Goal: Complete application form

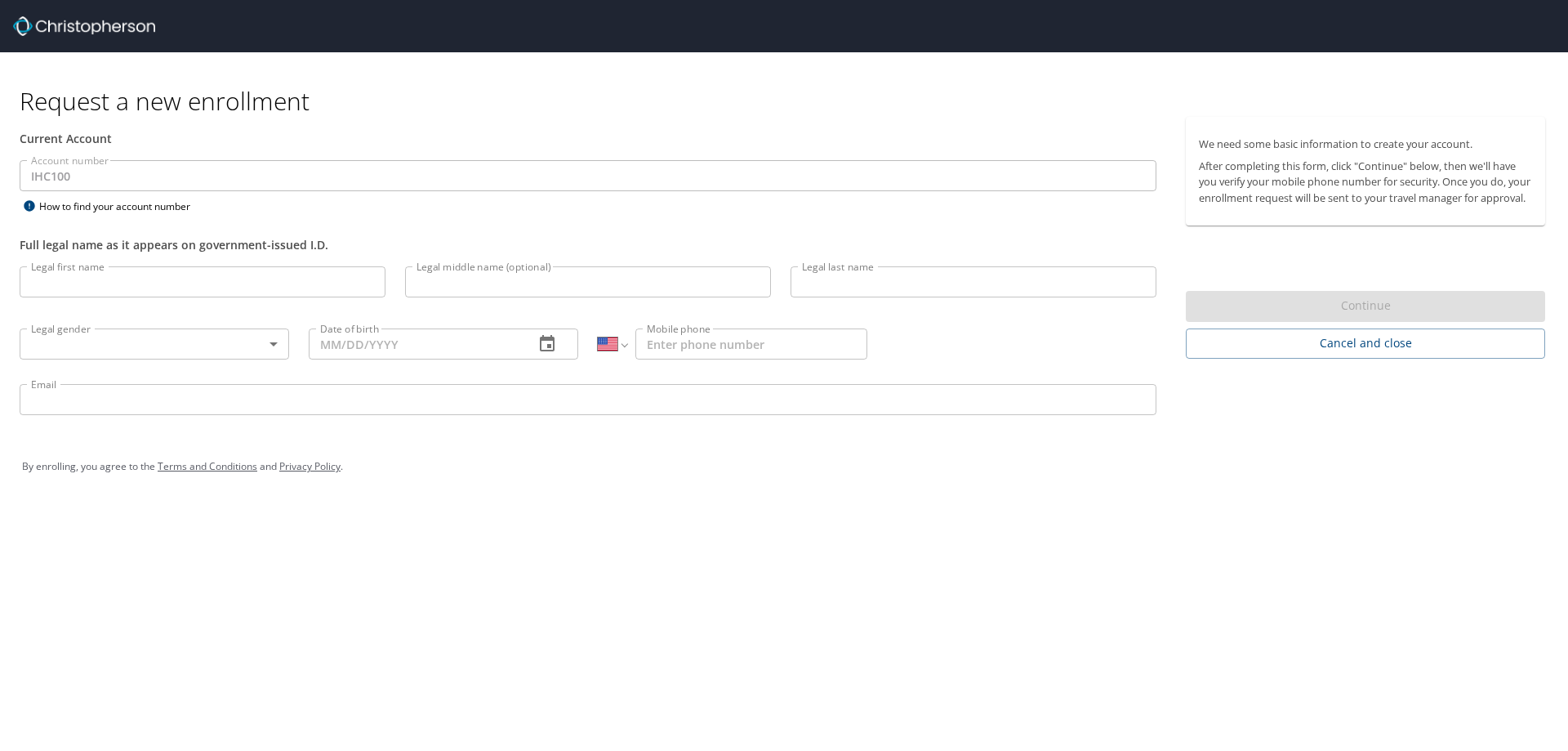
select select "US"
drag, startPoint x: 140, startPoint y: 279, endPoint x: 147, endPoint y: 275, distance: 8.1
click at [146, 275] on input "Legal first name" at bounding box center [203, 282] width 366 height 31
type input "[PERSON_NAME]"
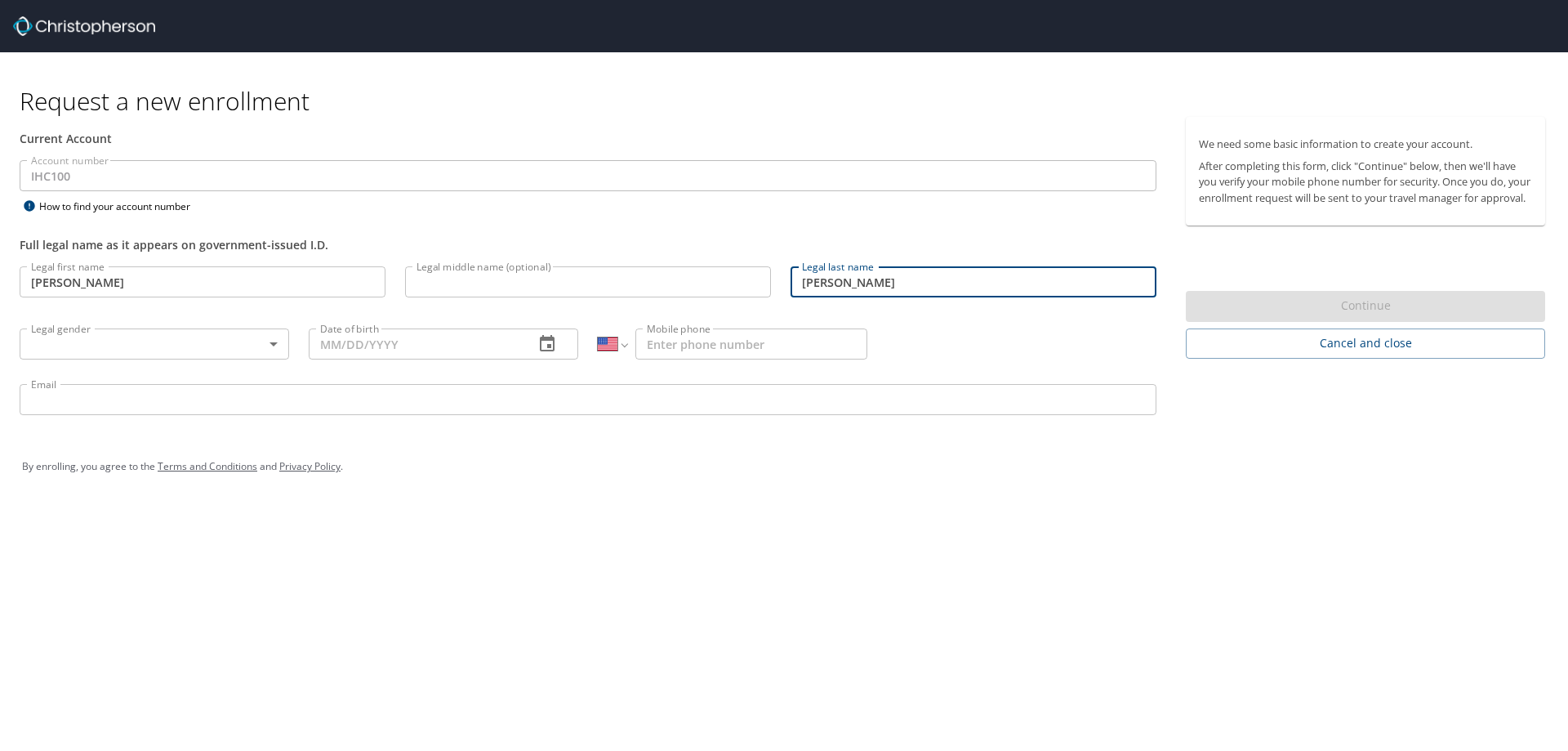
click at [271, 344] on body "Request a new enrollment Current Account Account number IHC100 Account number H…" at bounding box center [784, 375] width 1568 height 751
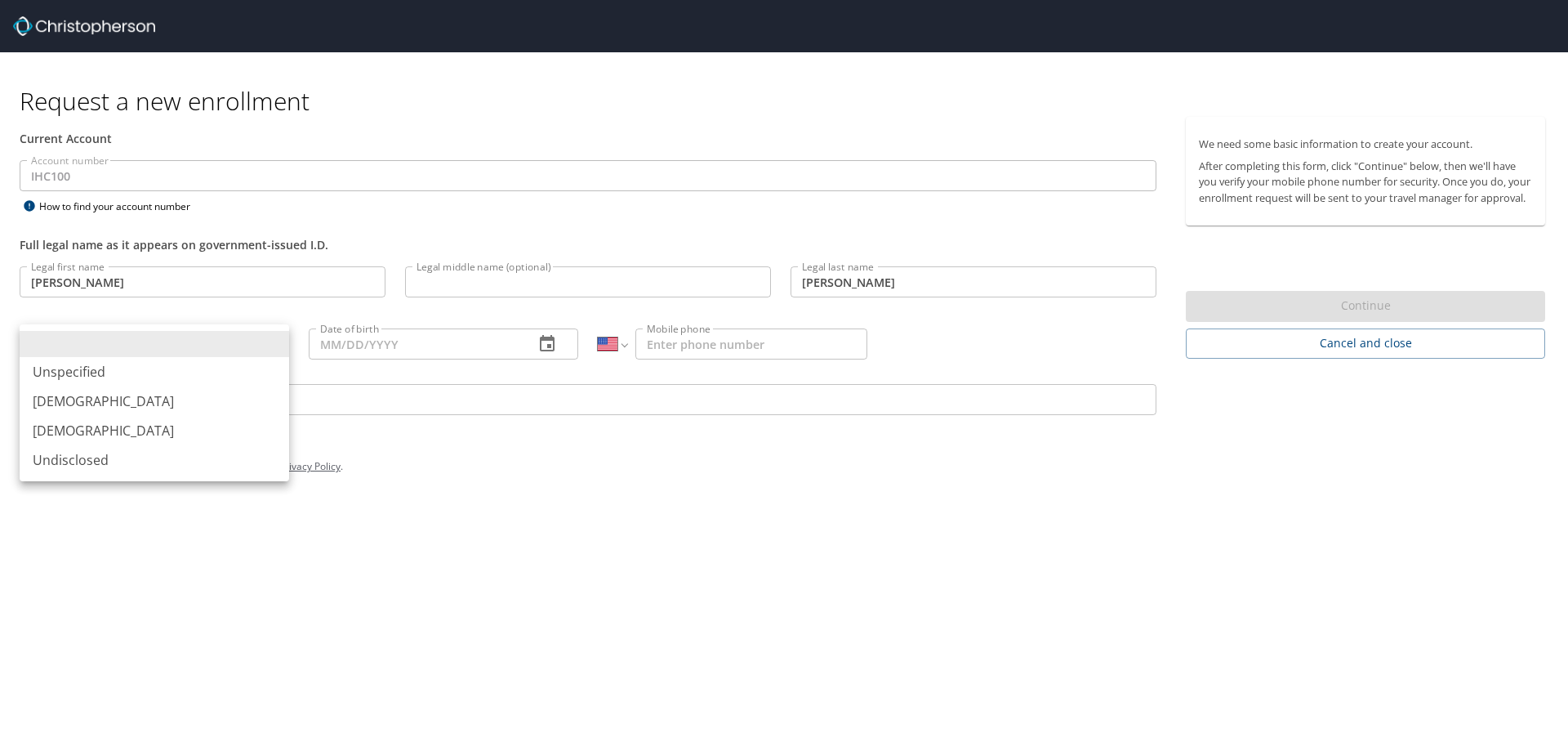
click at [138, 401] on li "[DEMOGRAPHIC_DATA]" at bounding box center [154, 401] width 269 height 29
type input "[DEMOGRAPHIC_DATA]"
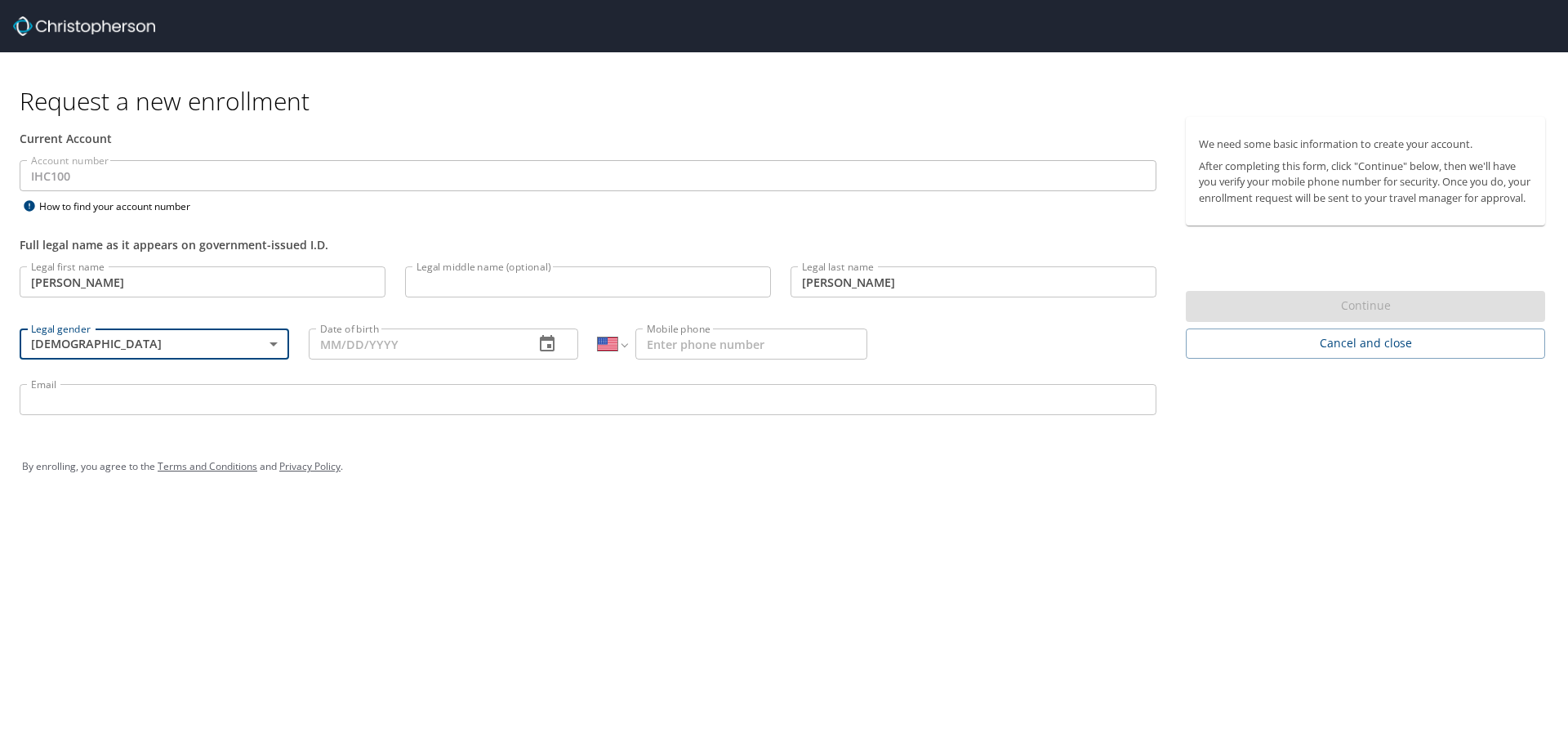
click at [552, 351] on icon "button" at bounding box center [546, 343] width 15 height 17
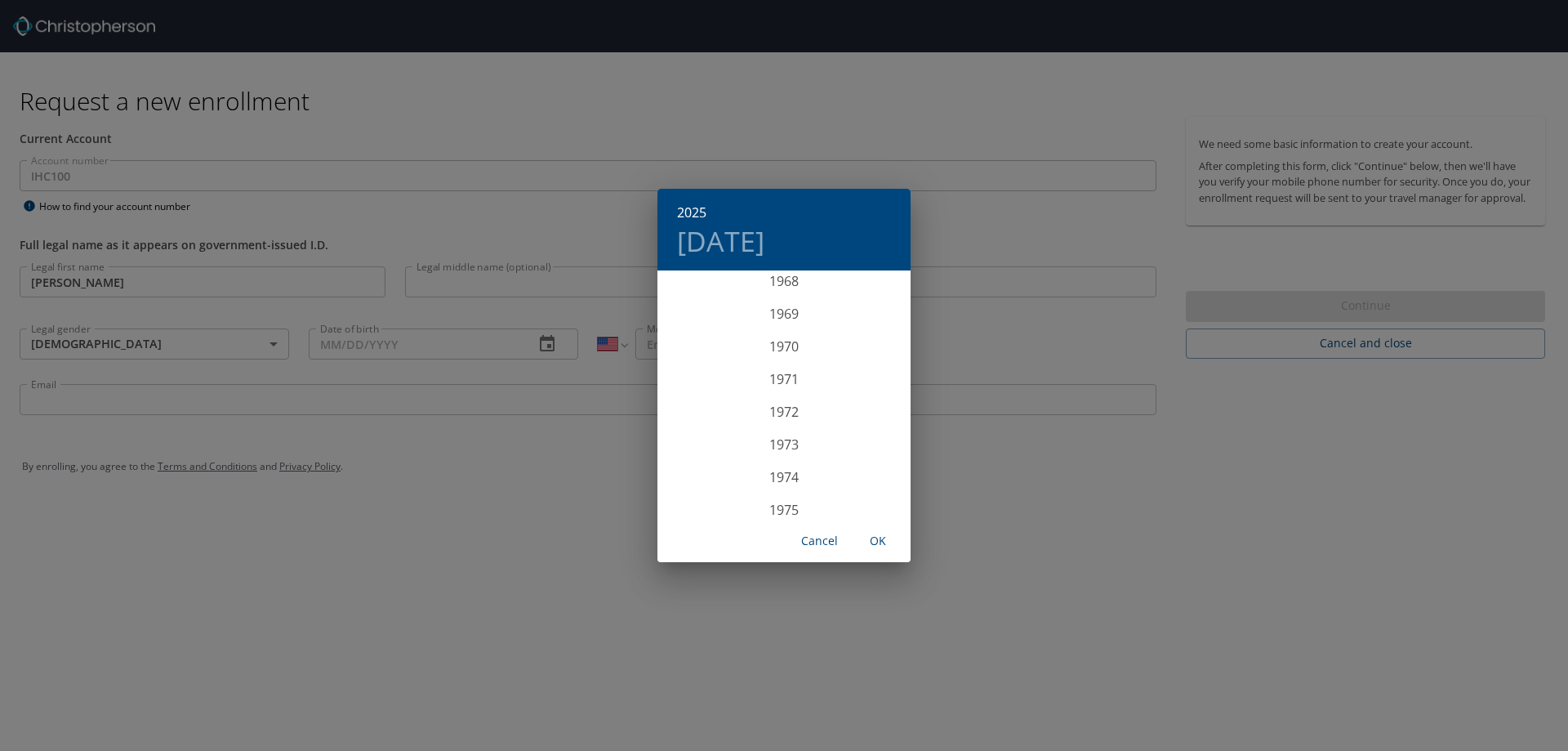
scroll to position [2222, 0]
click at [771, 392] on div "1970" at bounding box center [784, 386] width 254 height 32
click at [782, 299] on div "Feb" at bounding box center [784, 303] width 84 height 62
click at [816, 356] on p "5" at bounding box center [817, 357] width 6 height 11
click at [877, 544] on span "OK" at bounding box center [878, 540] width 39 height 21
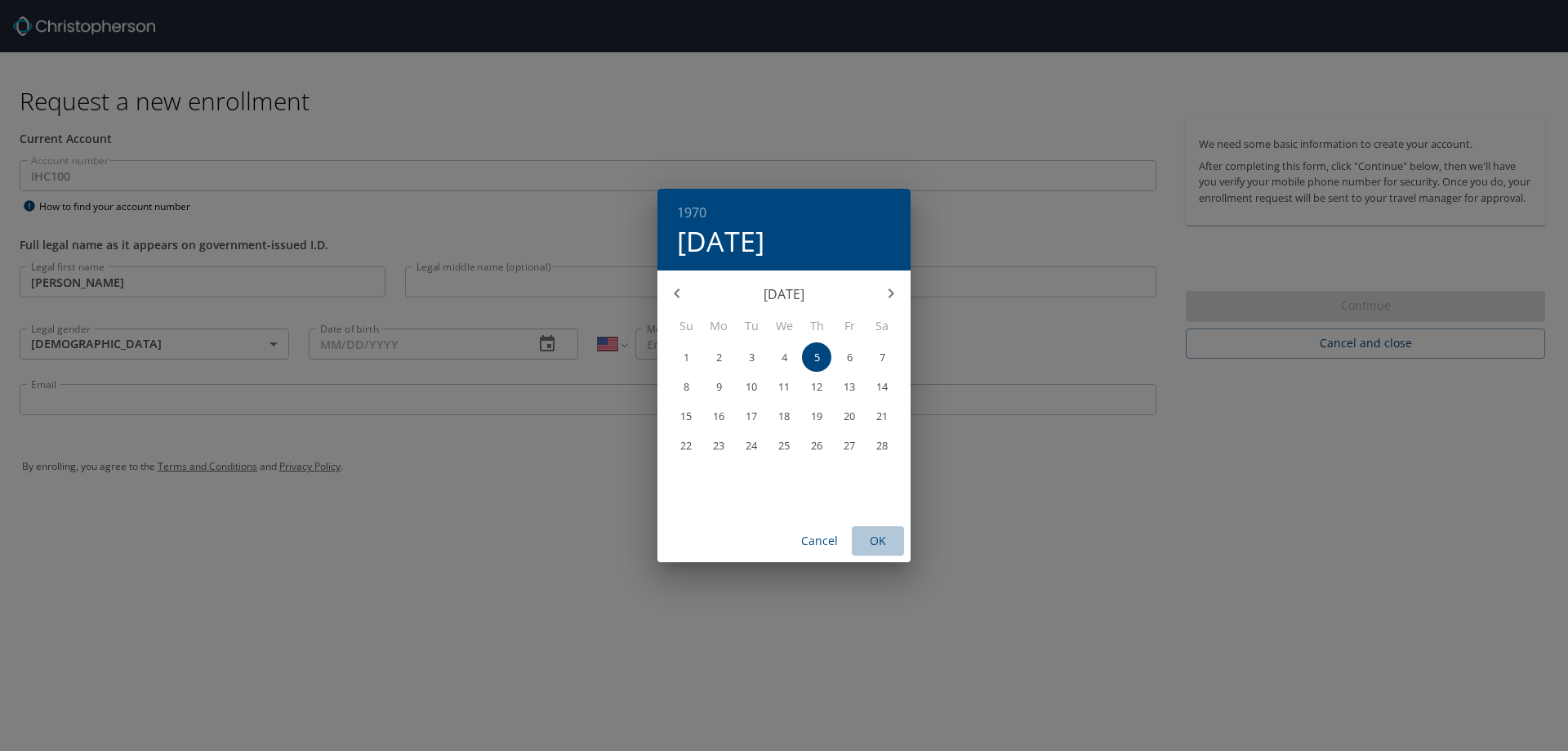
type input "[DATE]"
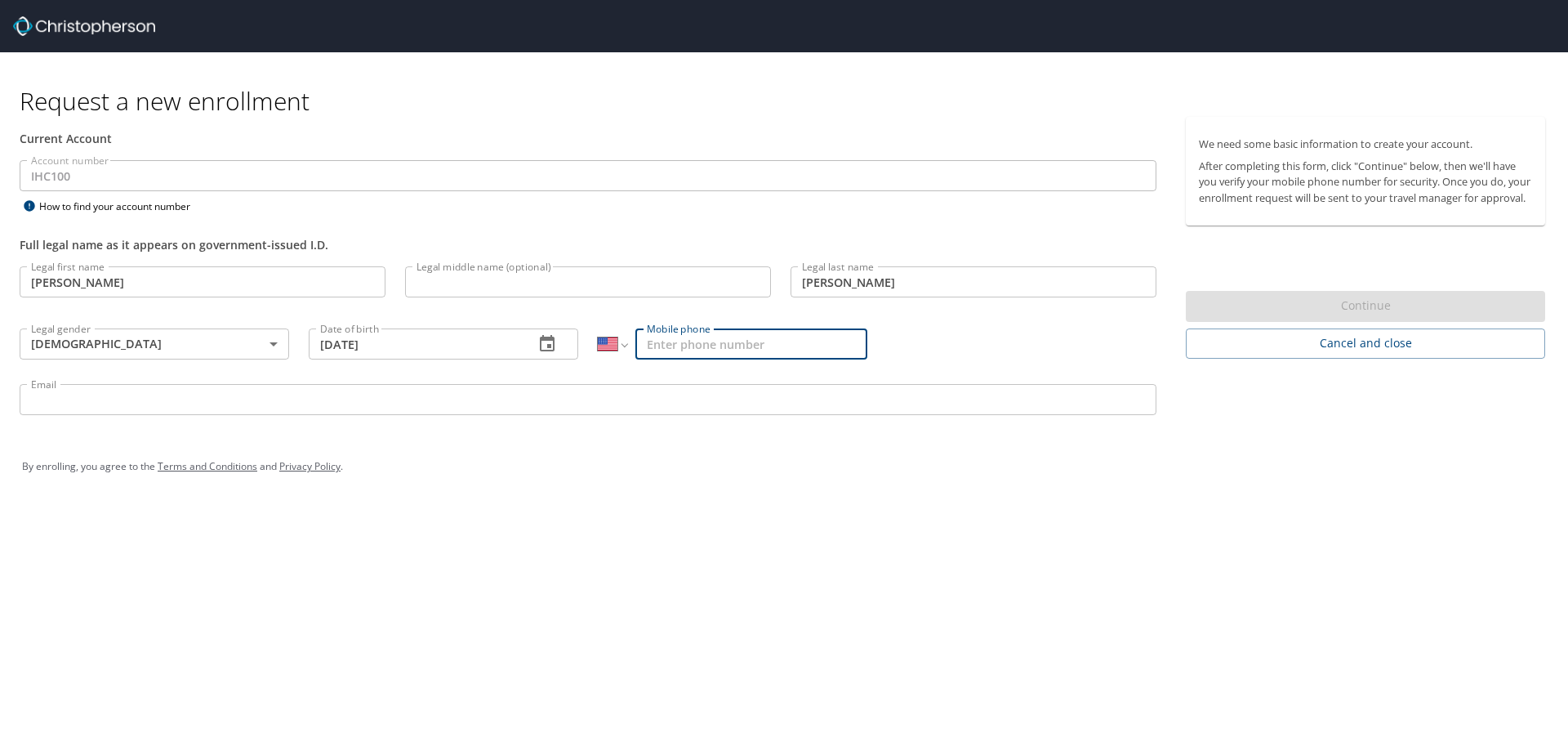
click at [713, 347] on input "Mobile phone" at bounding box center [751, 344] width 232 height 31
type input "[PHONE_NUMBER]"
click at [43, 394] on input "Email" at bounding box center [587, 399] width 1136 height 31
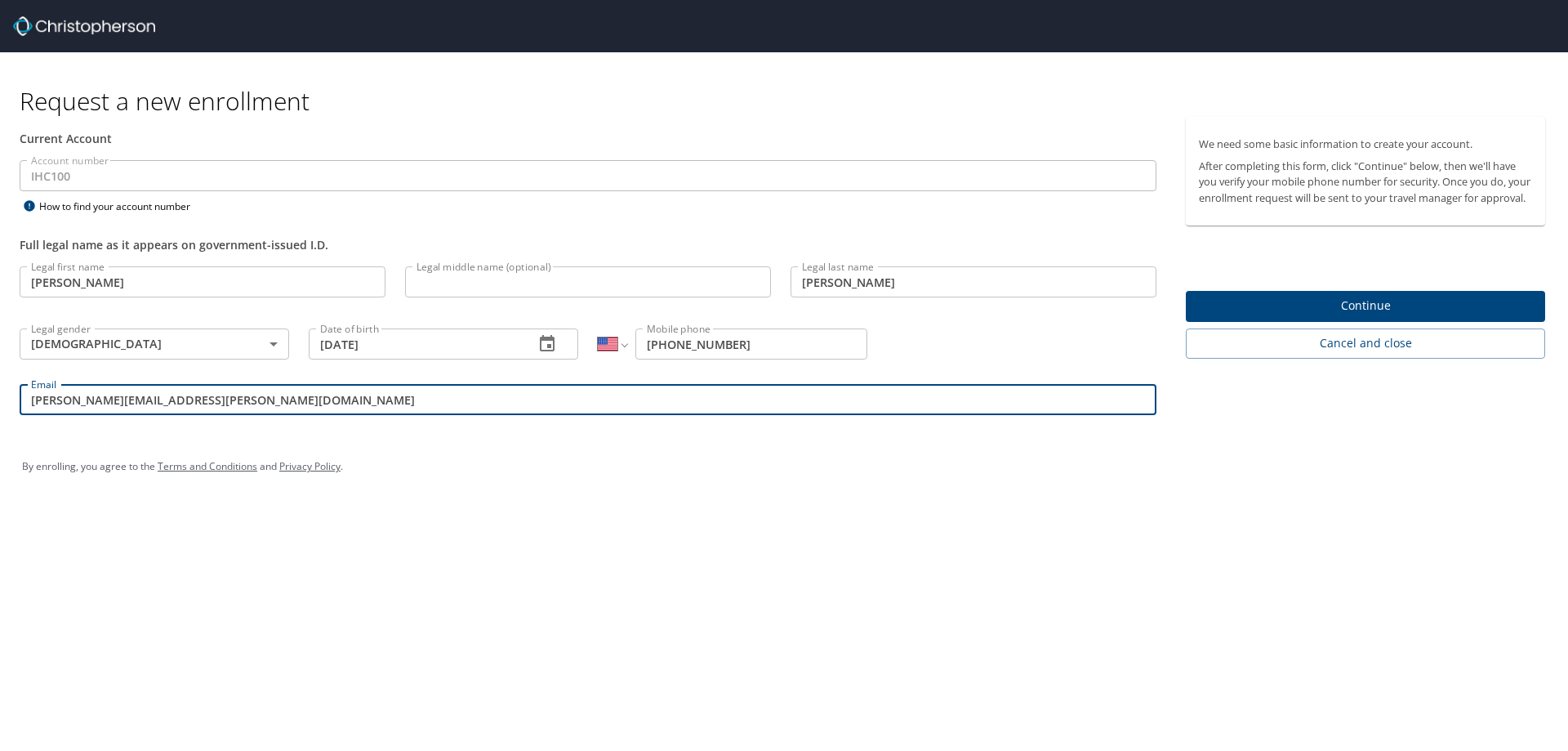
type input "[PERSON_NAME][EMAIL_ADDRESS][PERSON_NAME][DOMAIN_NAME]"
click at [1384, 315] on span "Continue" at bounding box center [1365, 305] width 333 height 21
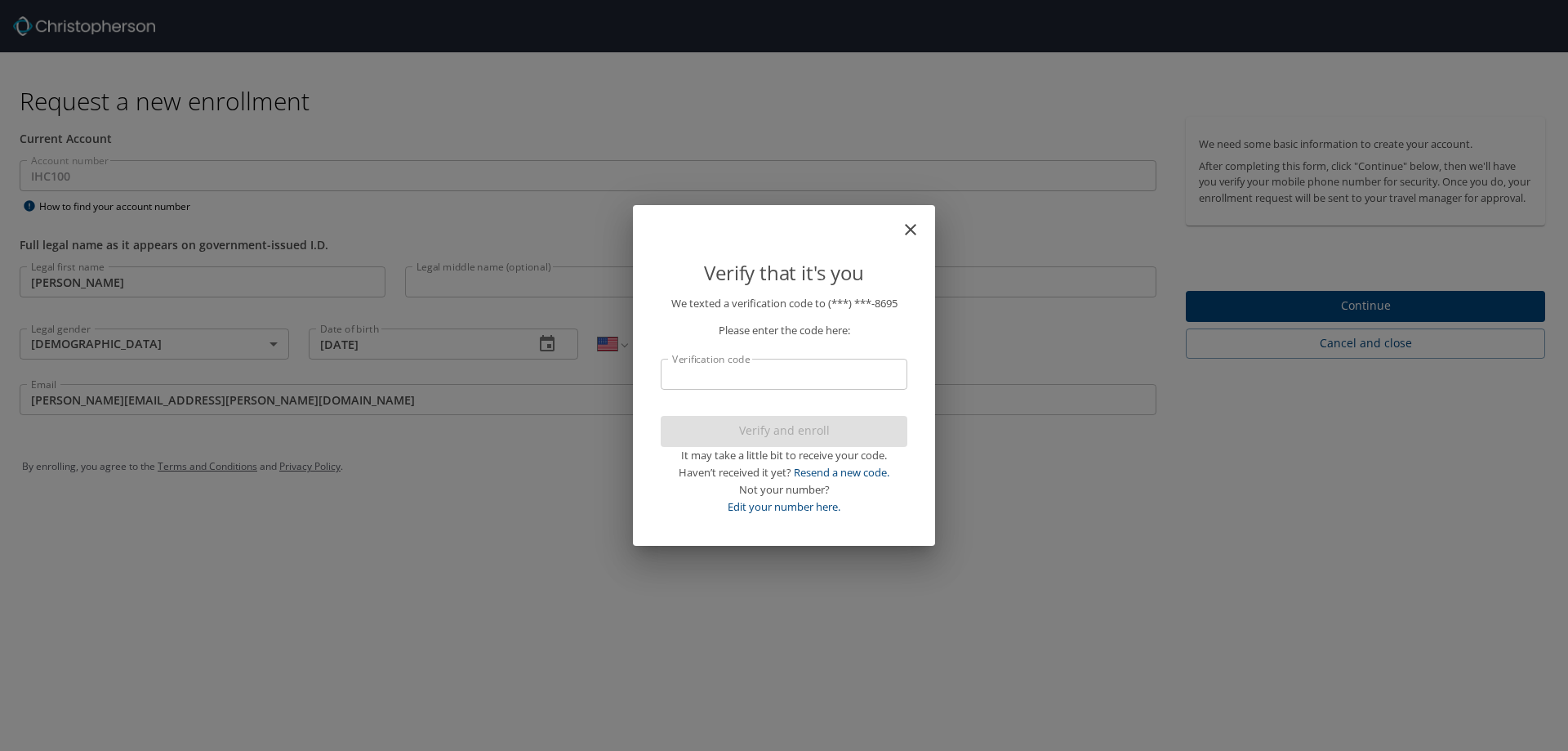
click at [685, 386] on input "Verification code" at bounding box center [784, 374] width 247 height 31
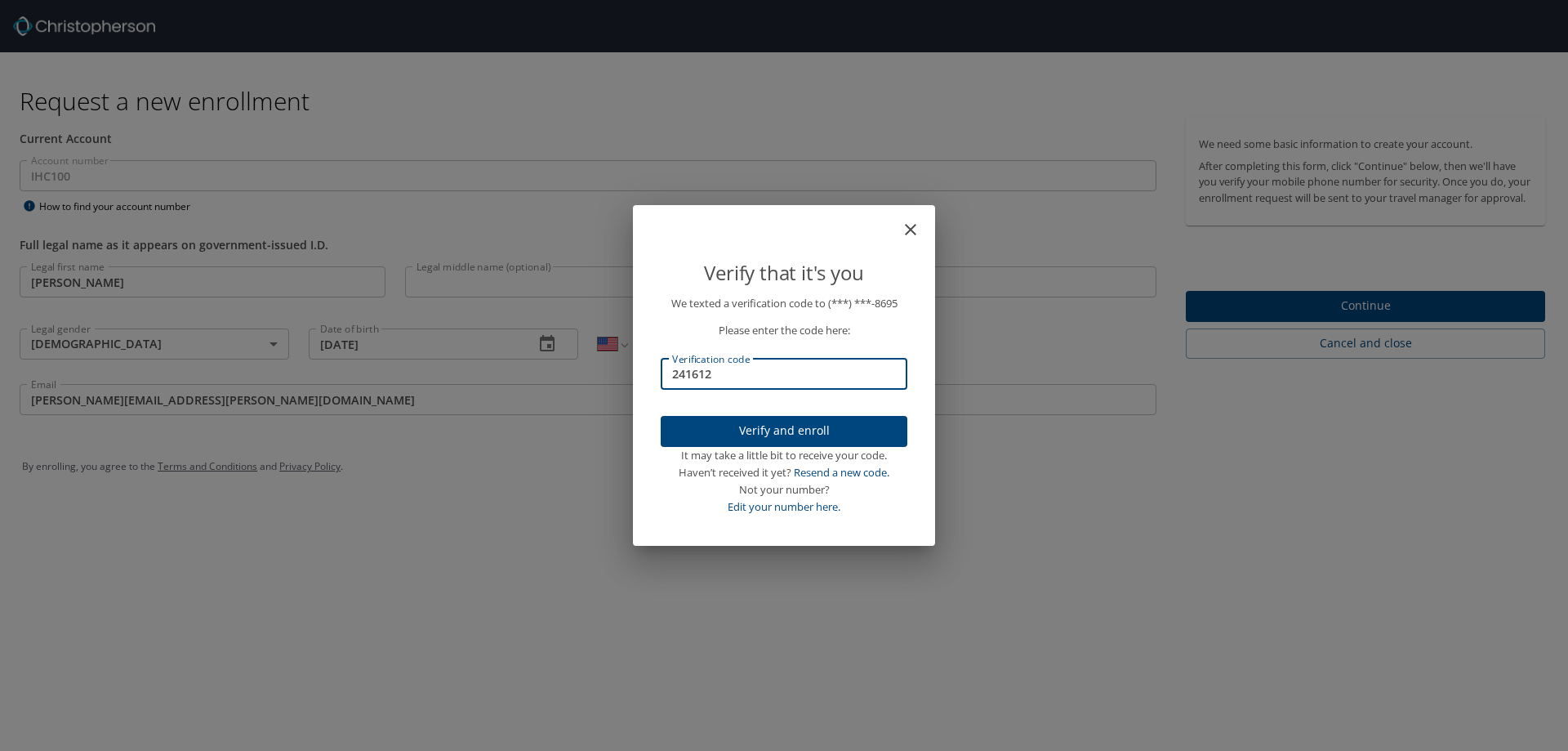
type input "241612"
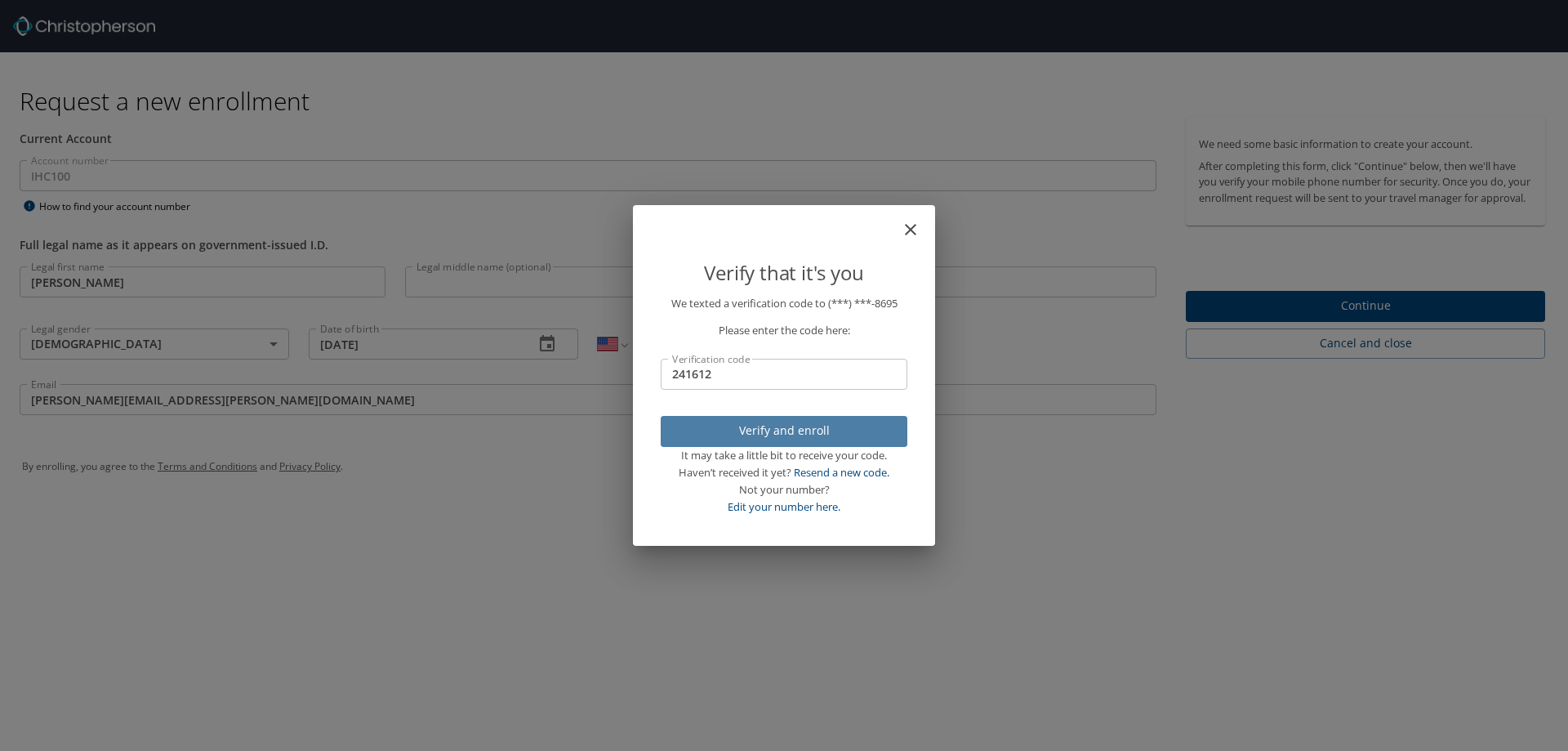
click at [823, 429] on span "Verify and enroll" at bounding box center [783, 431] width 220 height 21
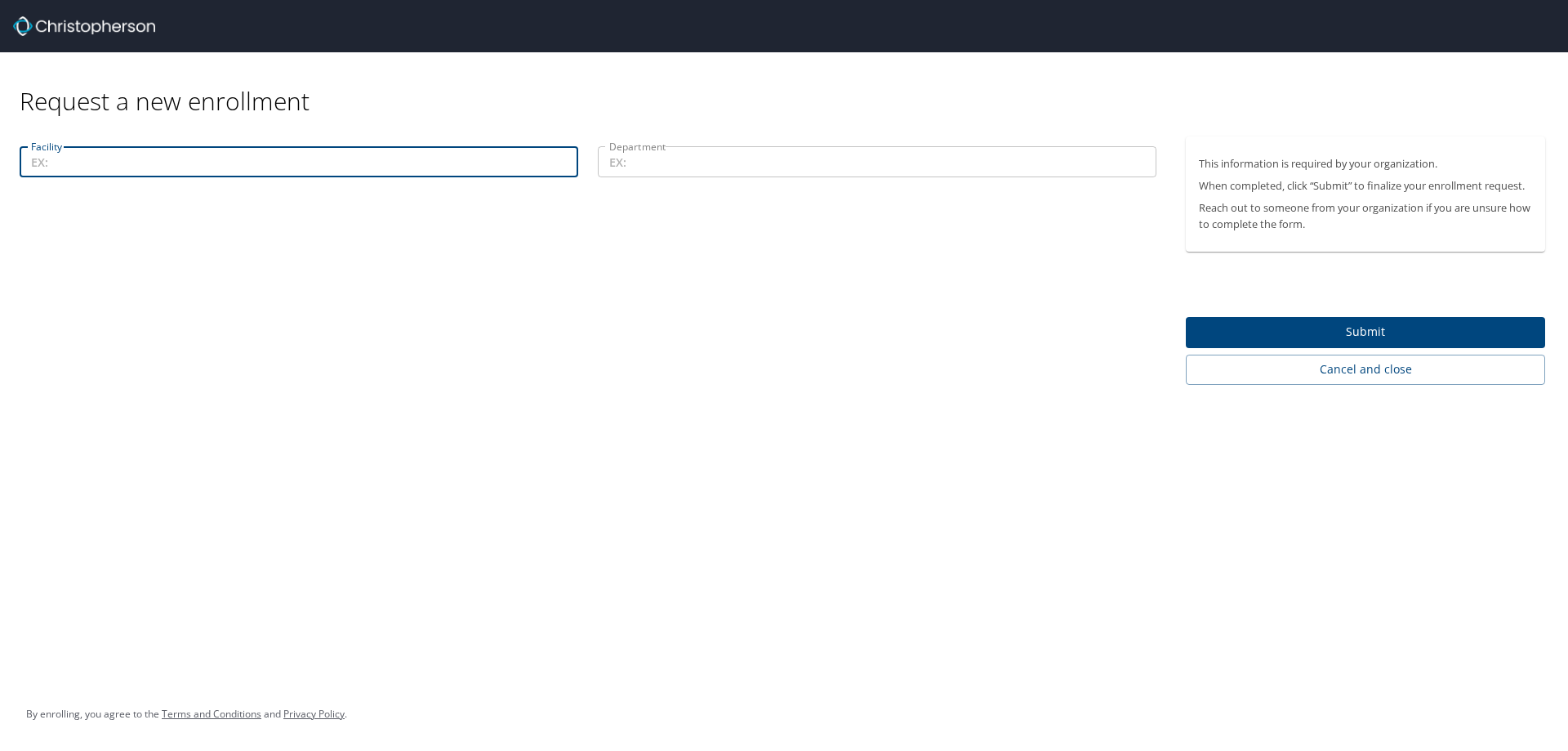
click at [83, 164] on input "Facility" at bounding box center [299, 162] width 559 height 31
type input "LDS Hospital"
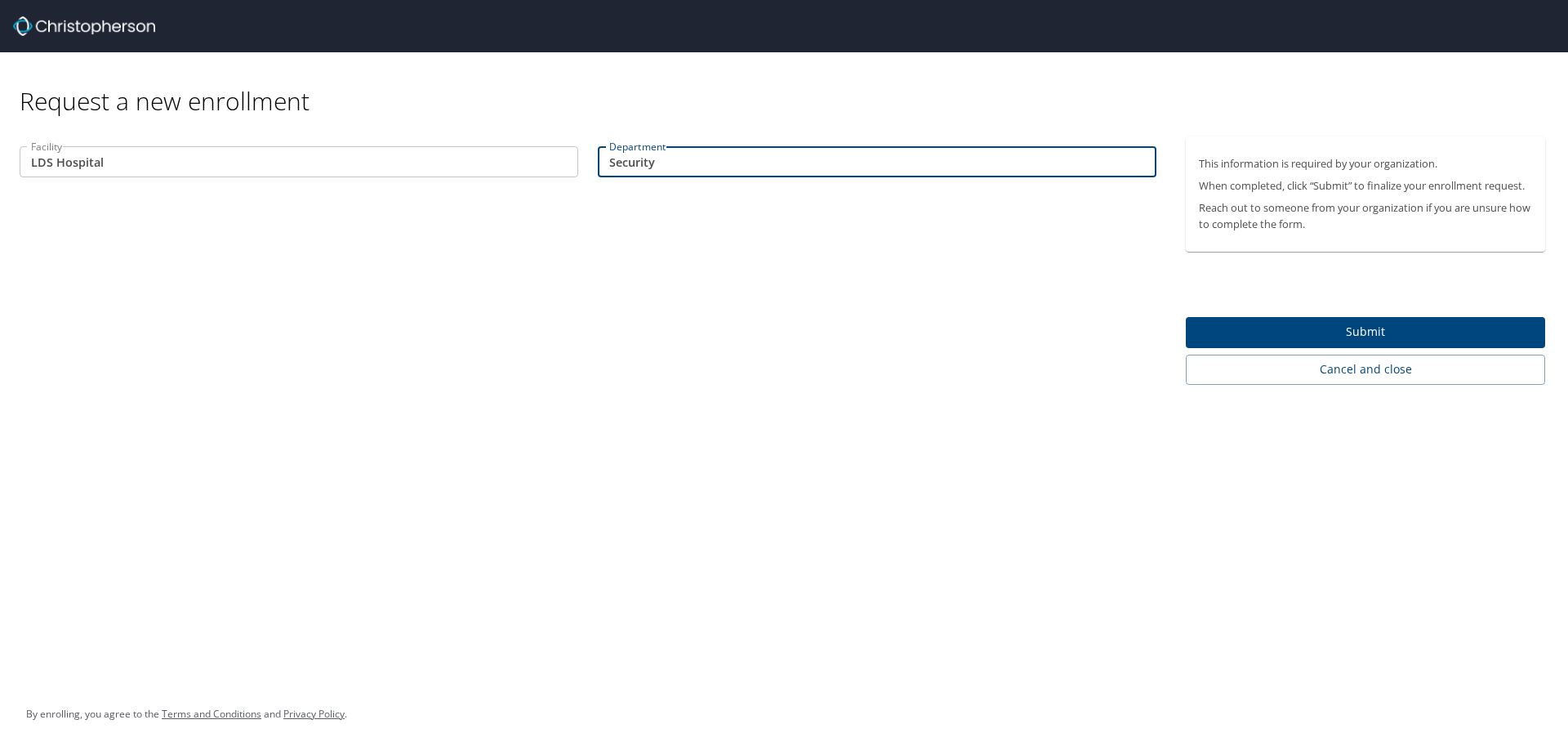
type input "Security"
click at [1358, 329] on span "Submit" at bounding box center [1365, 332] width 333 height 21
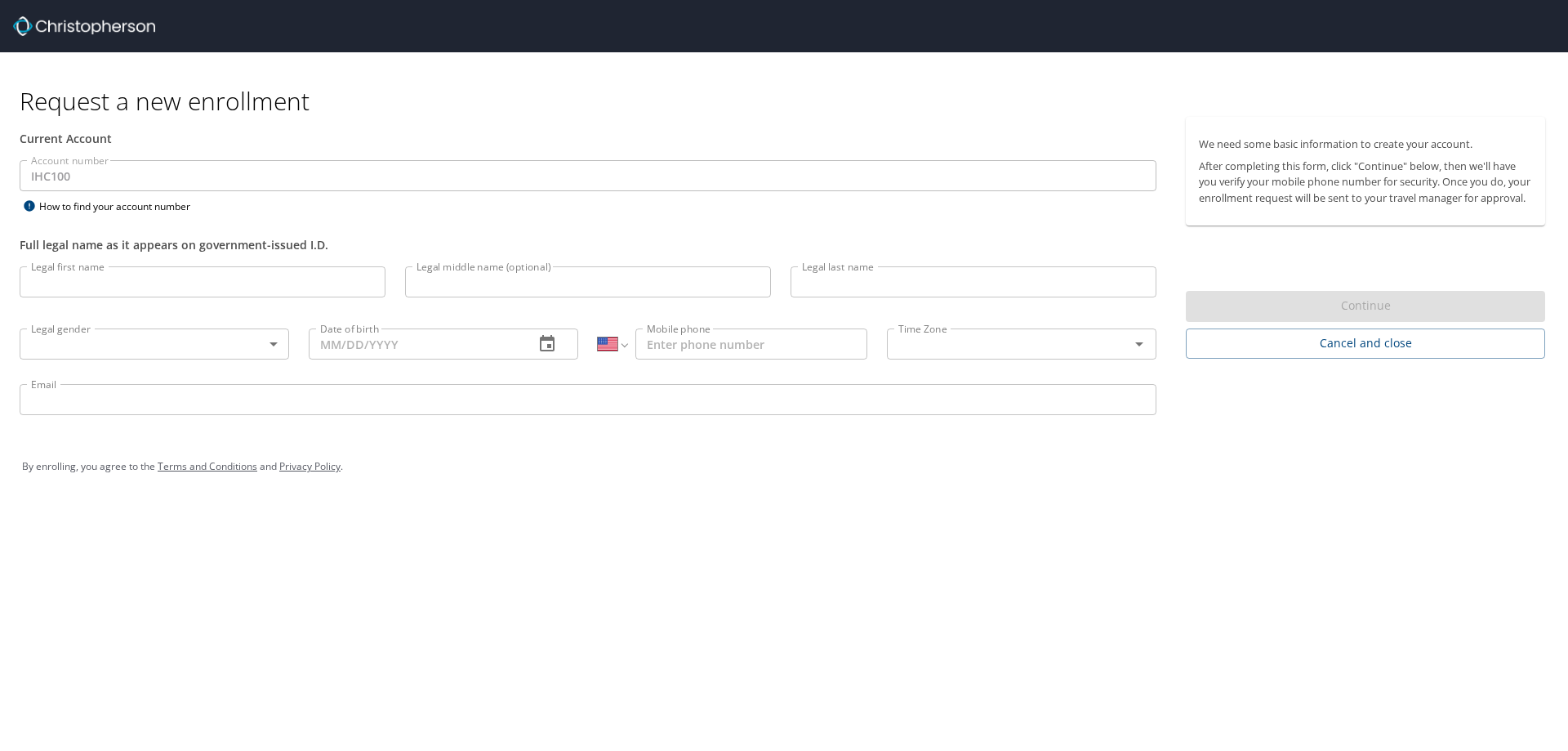
select select "US"
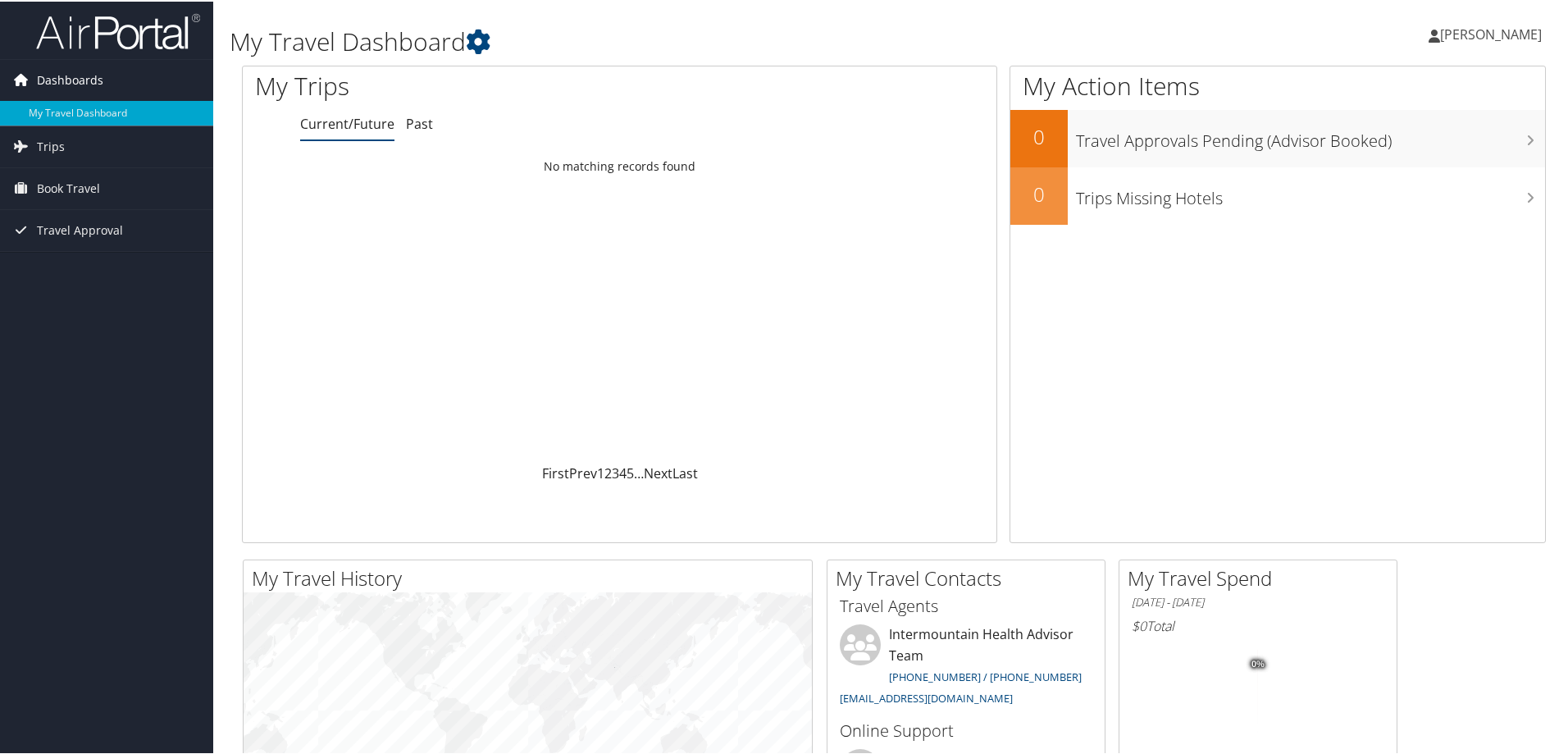
click at [77, 81] on span "Dashboards" at bounding box center [71, 79] width 67 height 41
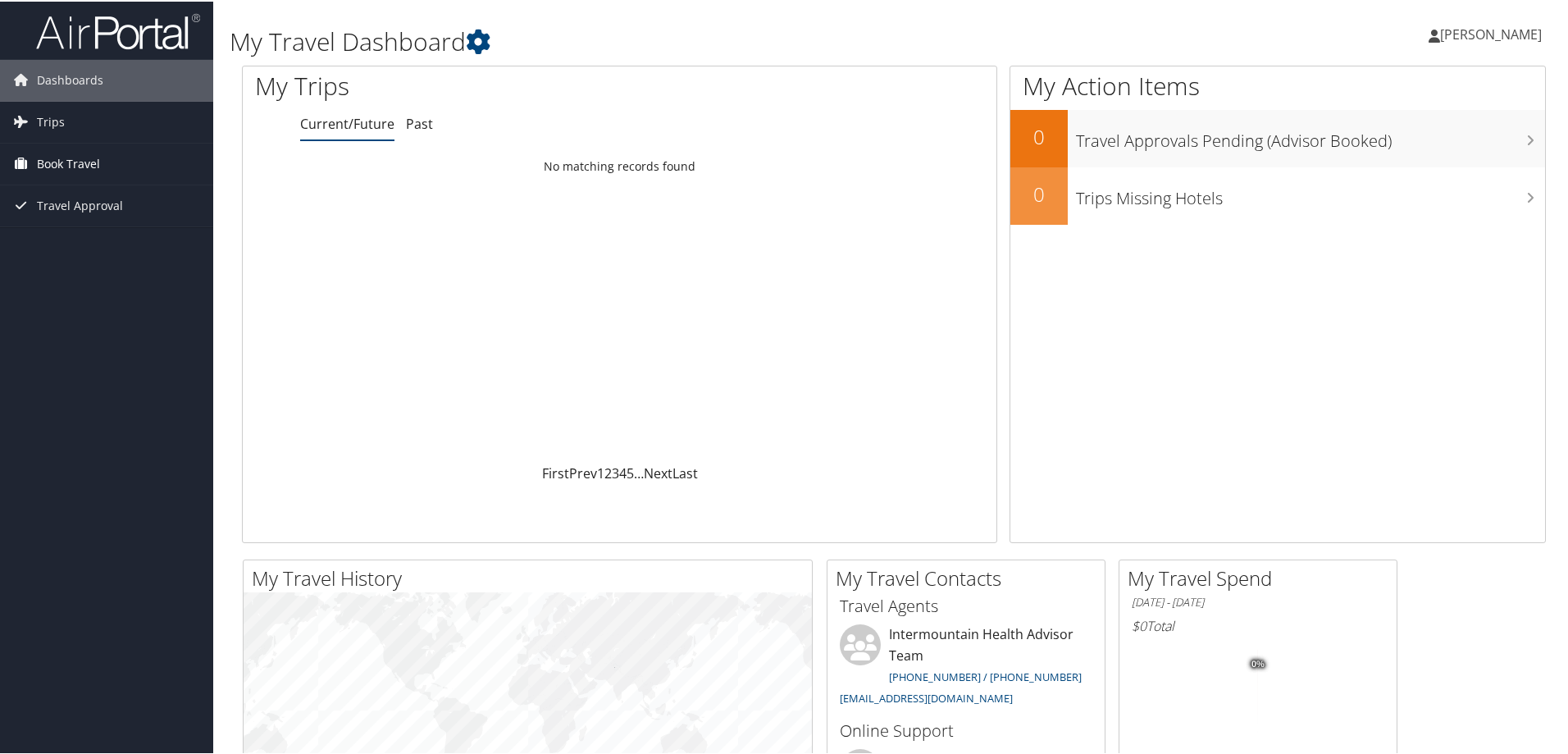
click at [65, 161] on span "Book Travel" at bounding box center [69, 162] width 63 height 41
click at [63, 161] on span "Book Travel" at bounding box center [69, 162] width 63 height 41
click at [86, 203] on span "Travel Approval" at bounding box center [81, 204] width 87 height 41
click at [1492, 30] on span "Toby Olson" at bounding box center [1490, 32] width 101 height 18
click at [1375, 264] on link "Sign Out" at bounding box center [1447, 267] width 183 height 28
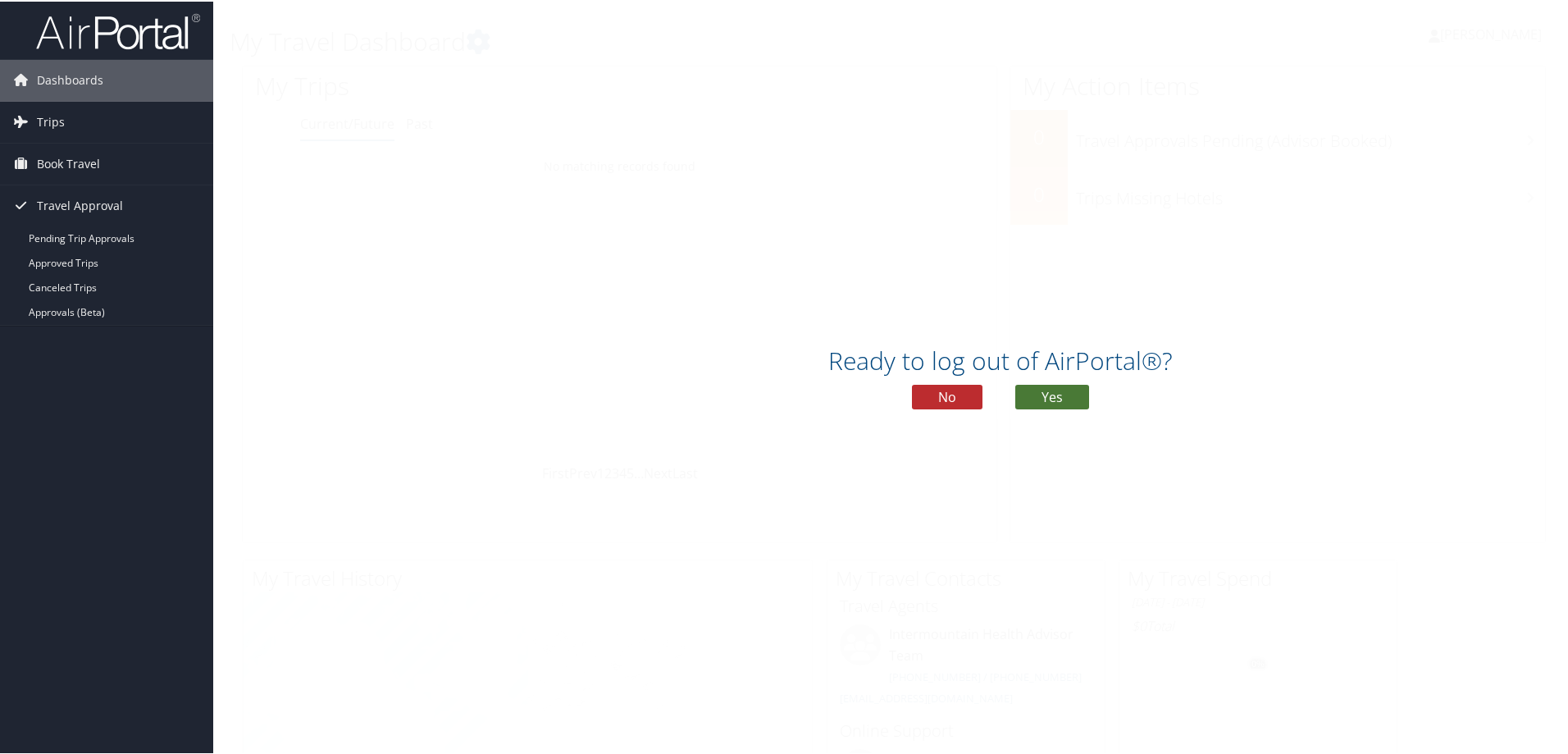
click at [1040, 398] on button "Yes" at bounding box center [1052, 395] width 74 height 25
